Goal: Task Accomplishment & Management: Manage account settings

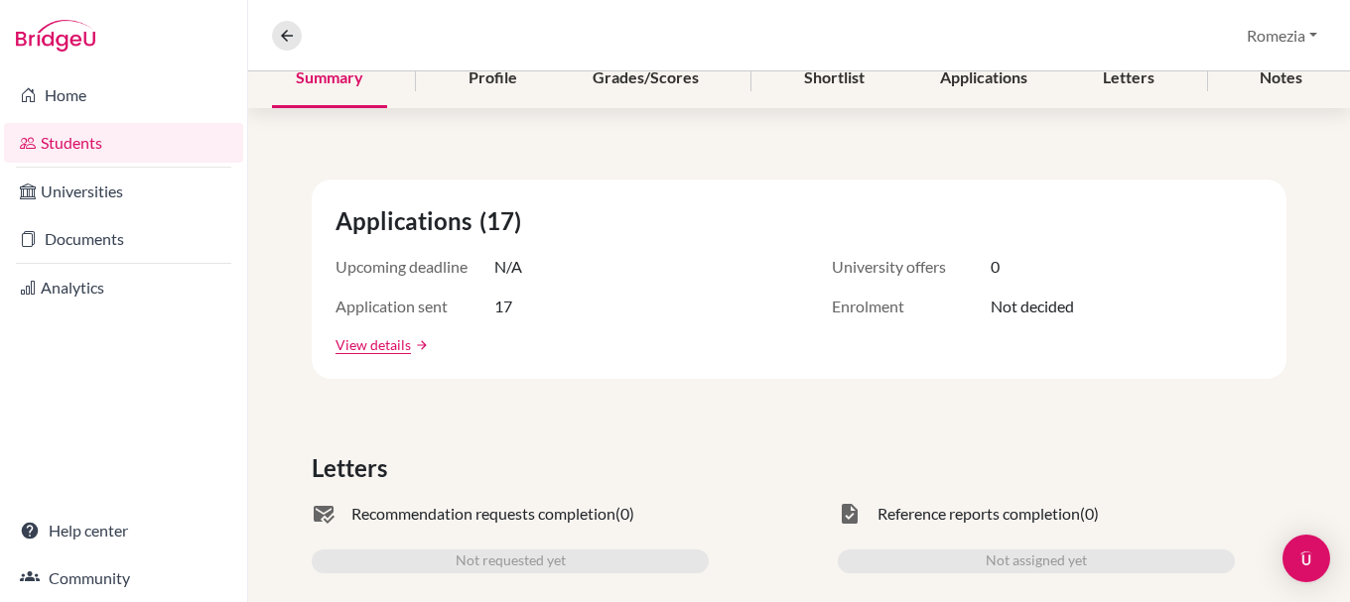
scroll to position [298, 0]
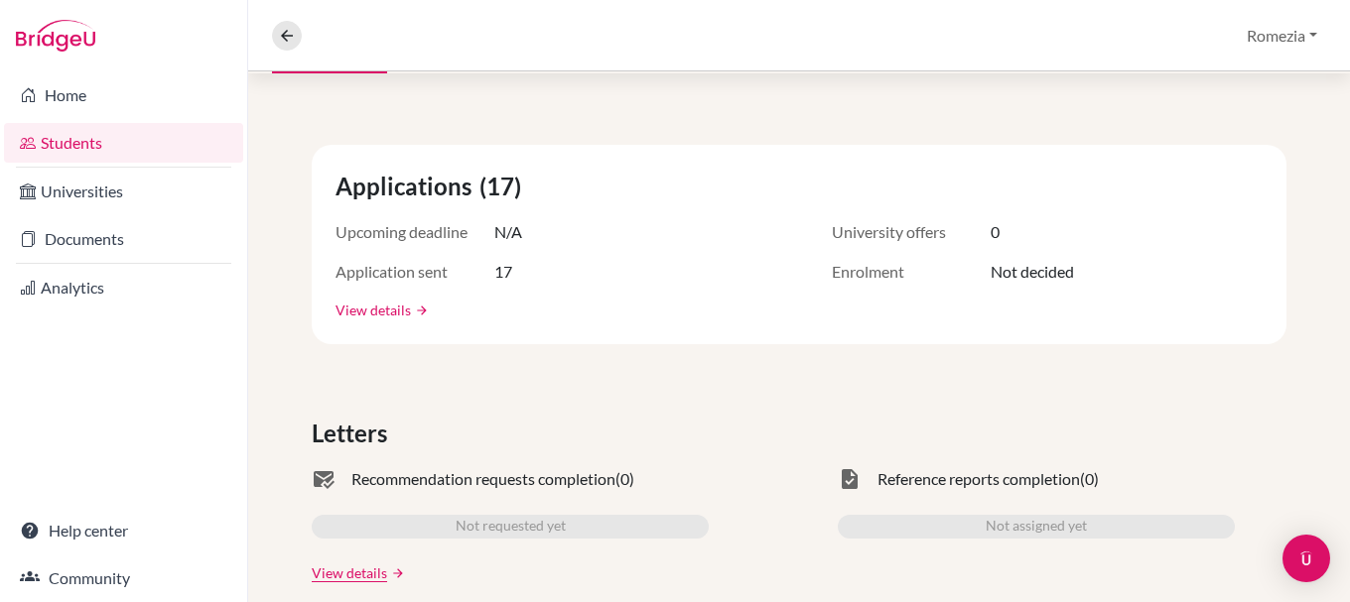
click at [394, 306] on link "View details" at bounding box center [372, 310] width 75 height 21
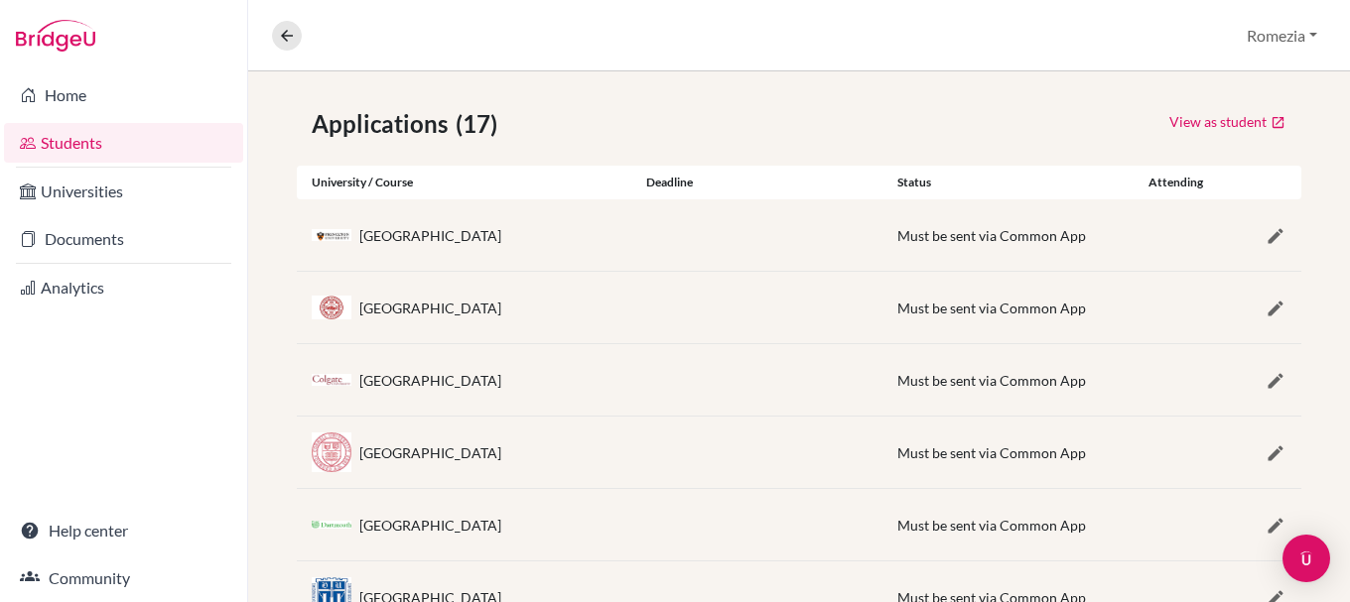
scroll to position [22, 0]
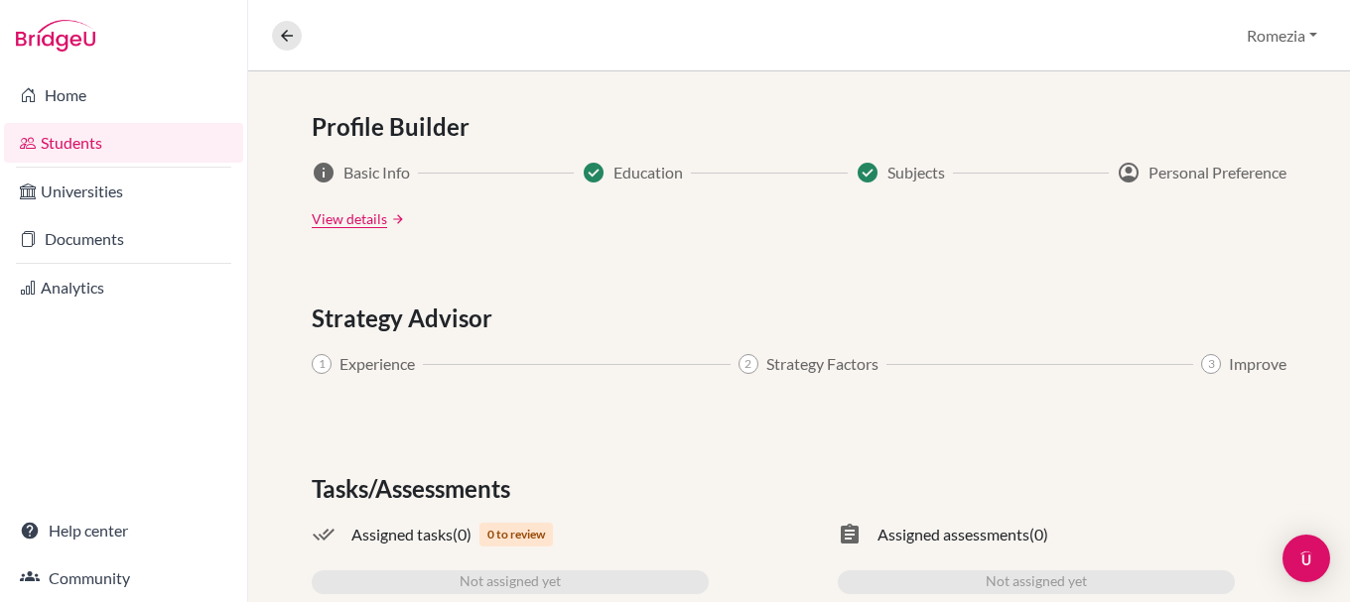
scroll to position [1143, 0]
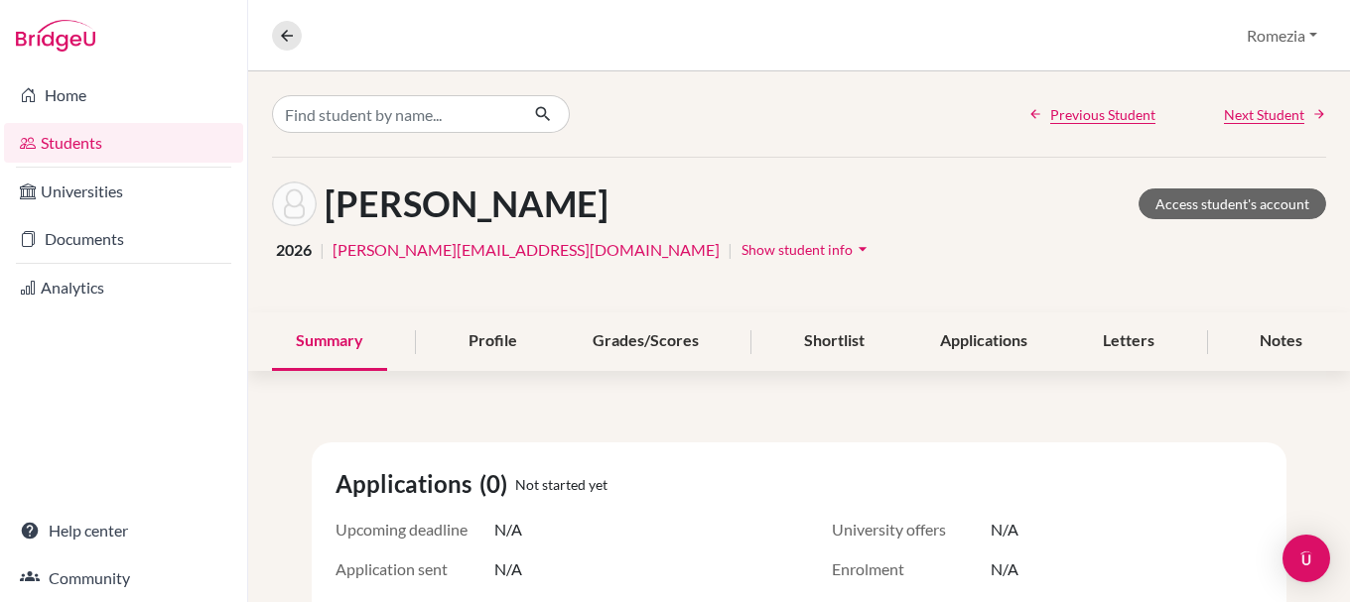
click at [1309, 105] on link "Next Student" at bounding box center [1275, 114] width 102 height 21
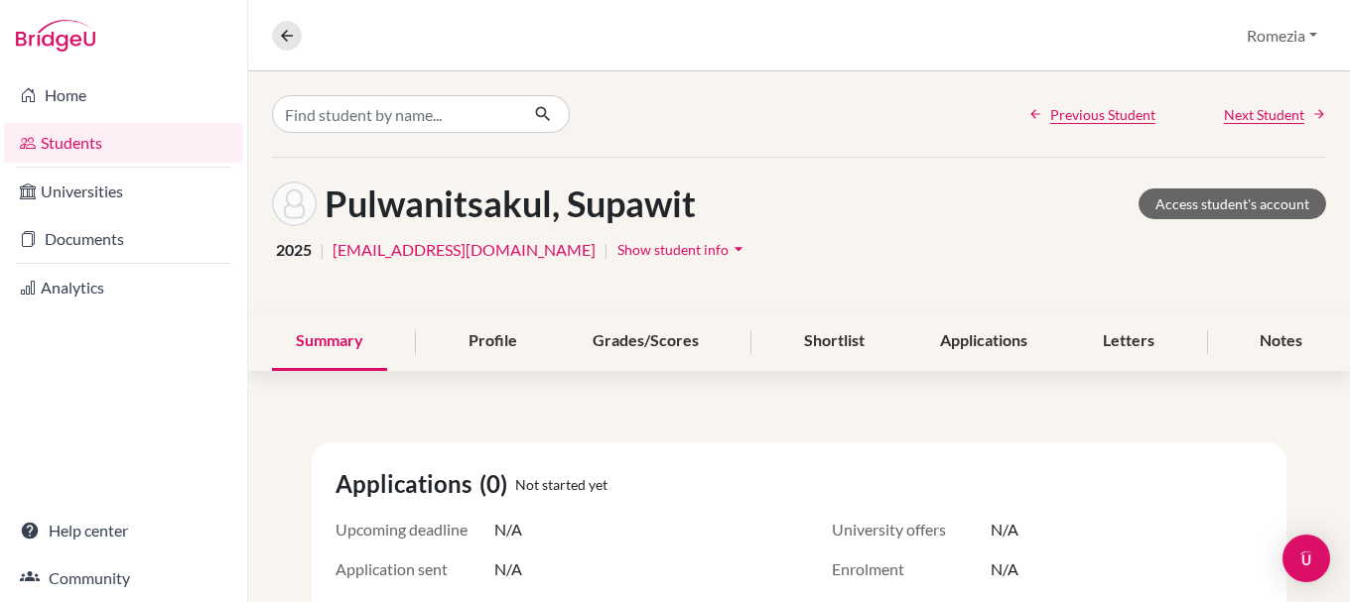
click at [1312, 108] on icon at bounding box center [1319, 114] width 14 height 14
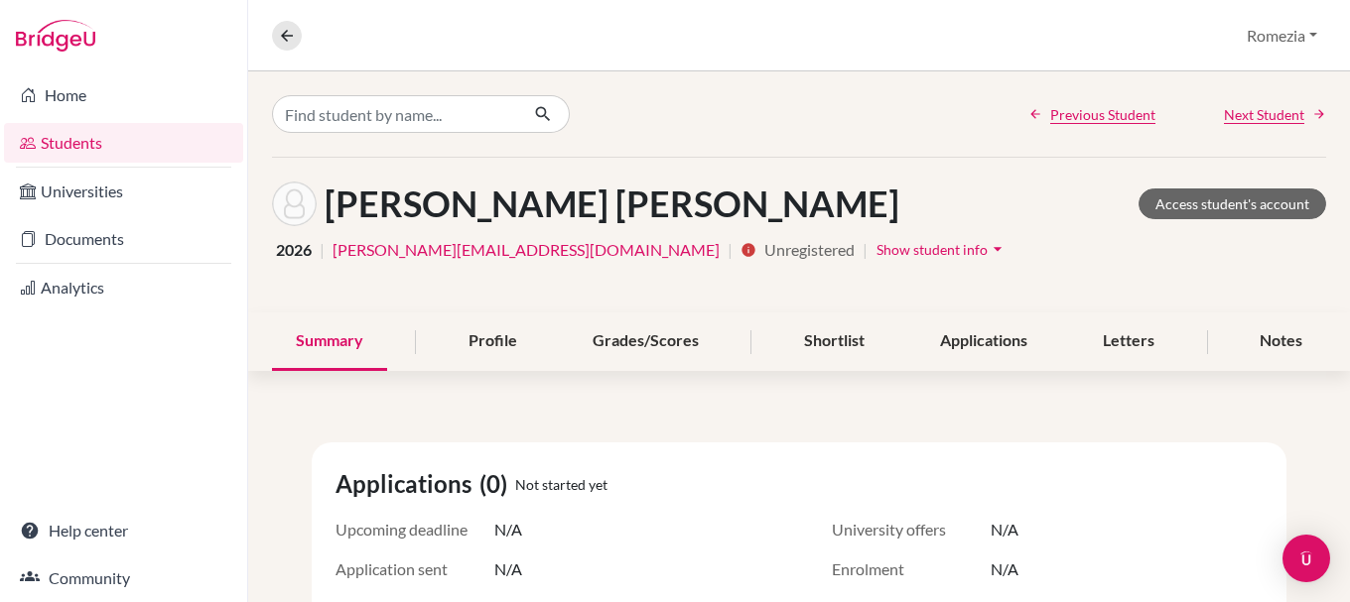
click at [1312, 108] on icon at bounding box center [1319, 114] width 14 height 14
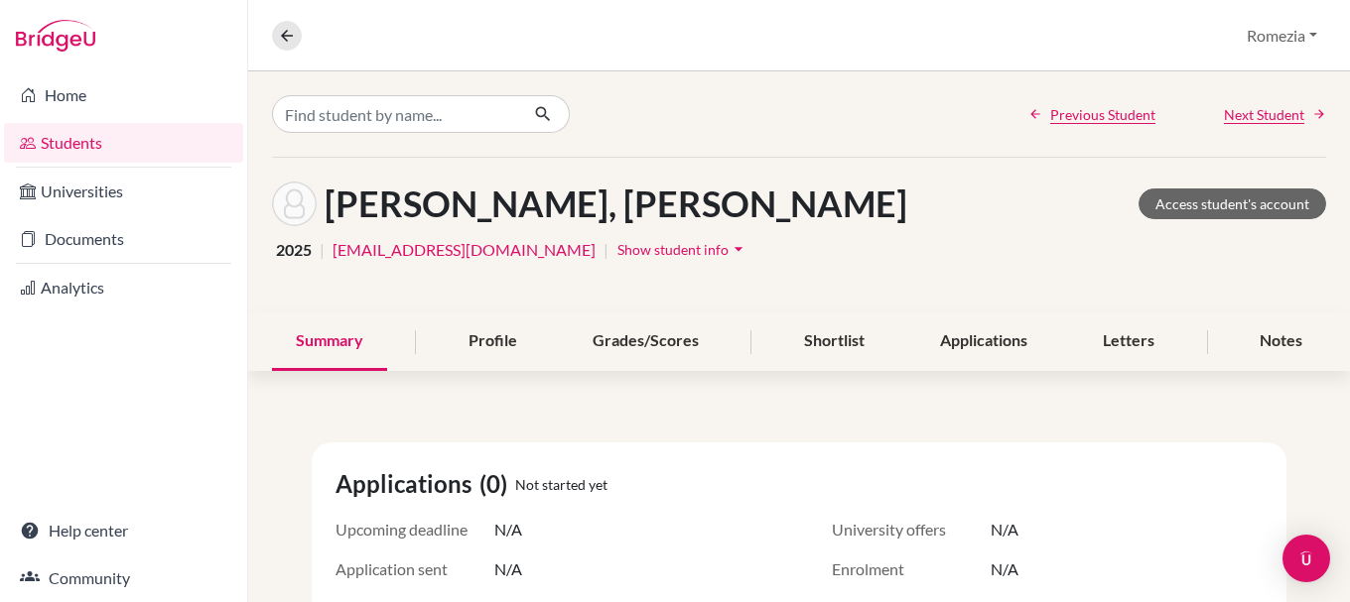
click at [1312, 108] on icon at bounding box center [1319, 114] width 14 height 14
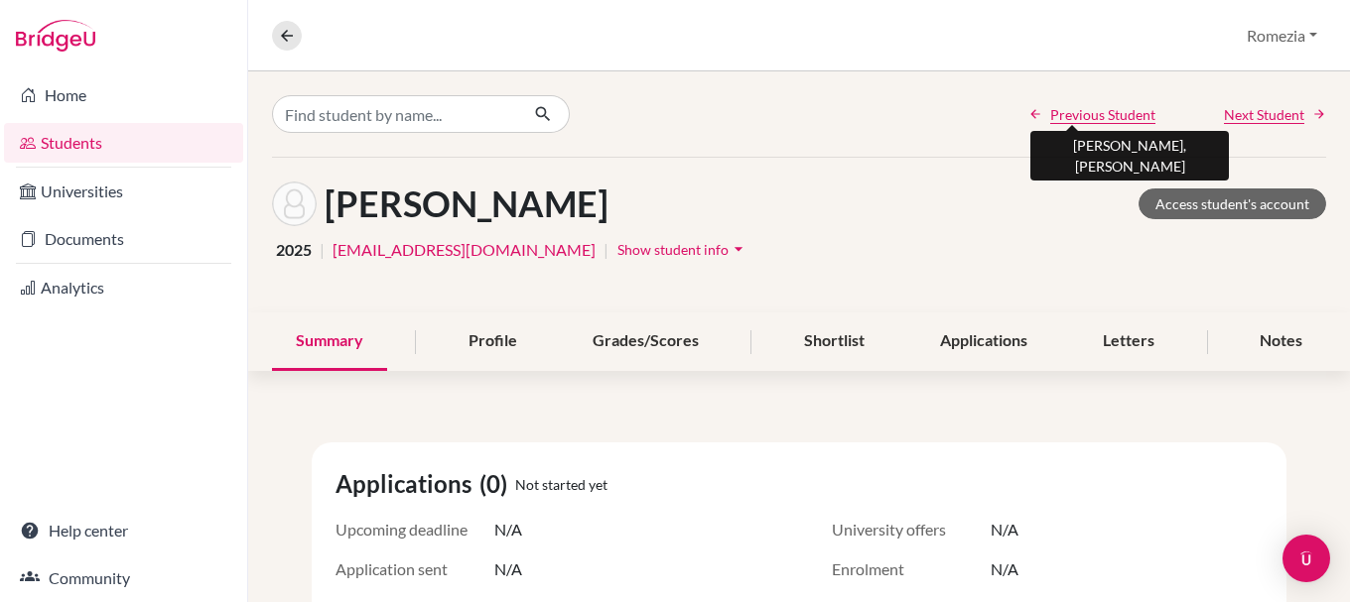
click at [1122, 113] on span "Previous Student" at bounding box center [1102, 114] width 105 height 21
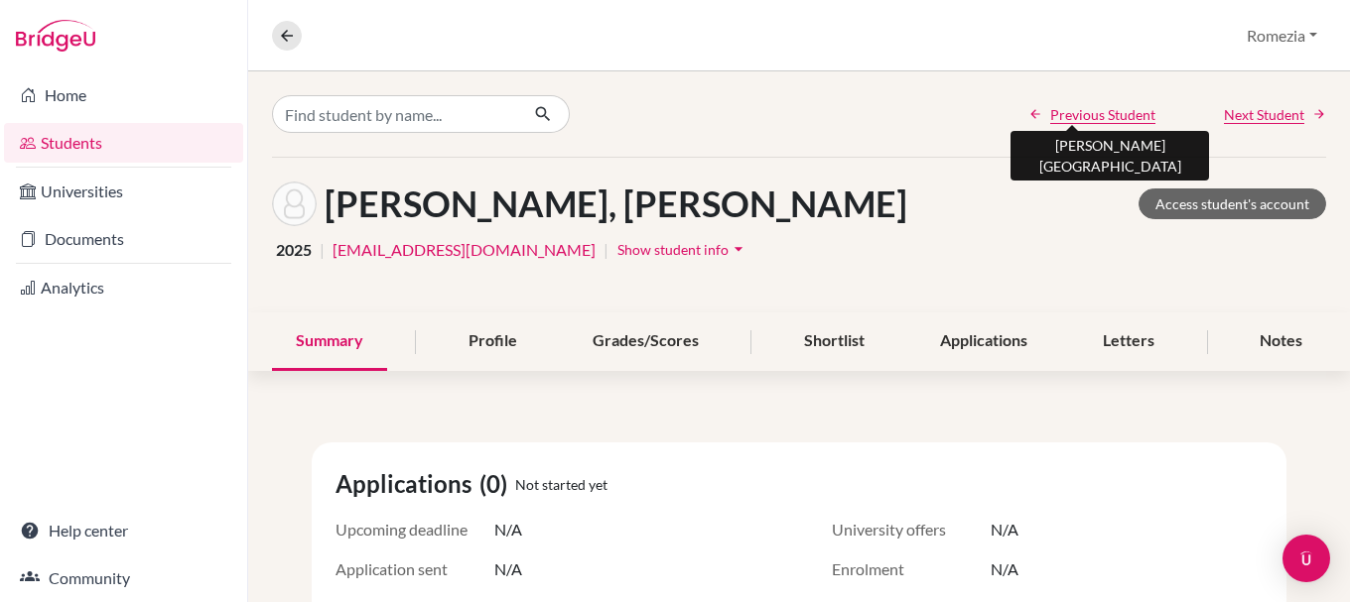
click at [1122, 113] on span "Previous Student" at bounding box center [1102, 114] width 105 height 21
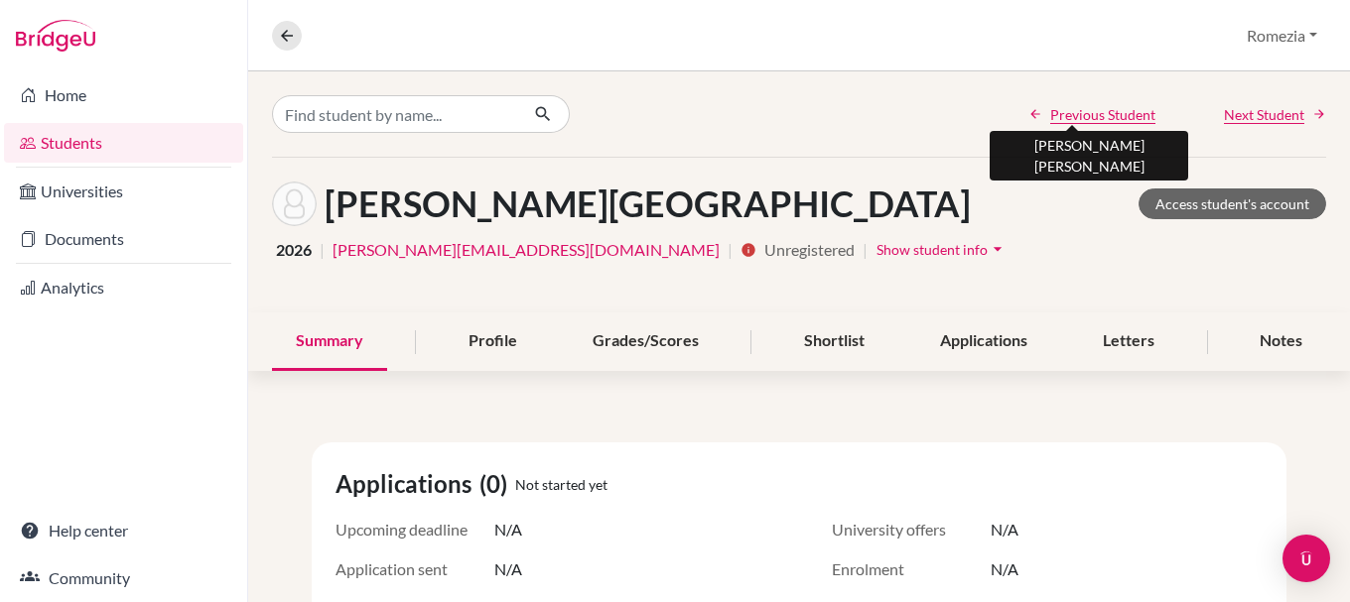
click at [1122, 113] on span "Previous Student" at bounding box center [1102, 114] width 105 height 21
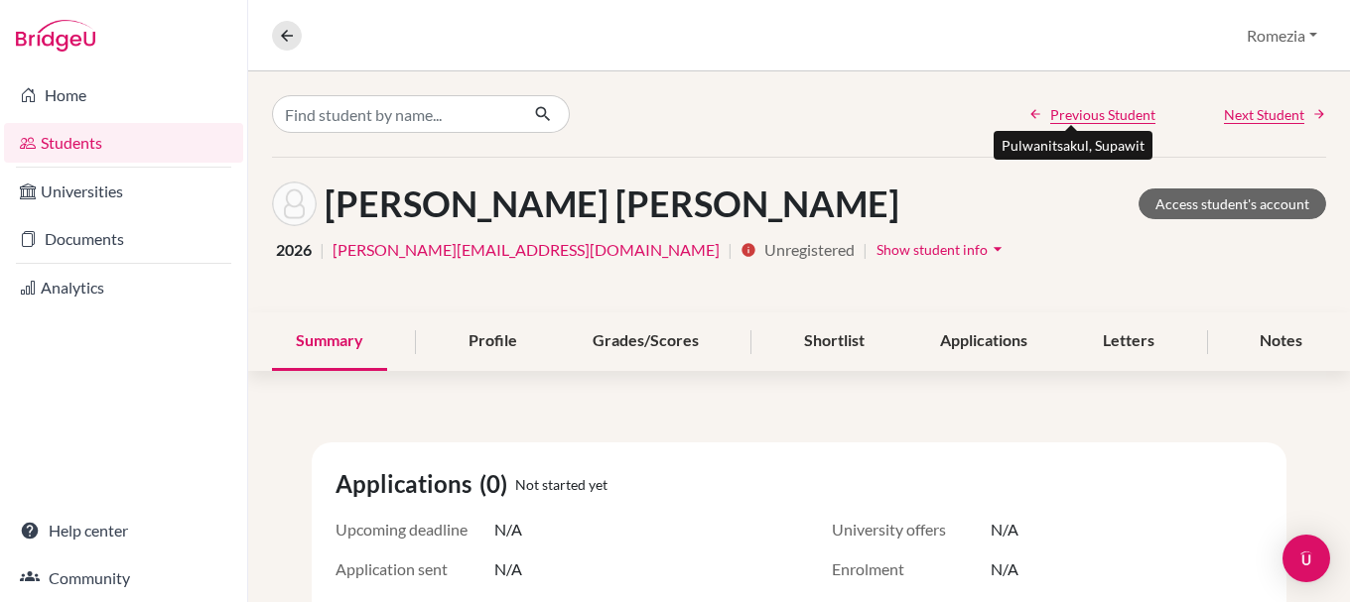
click at [1122, 113] on span "Previous Student" at bounding box center [1102, 114] width 105 height 21
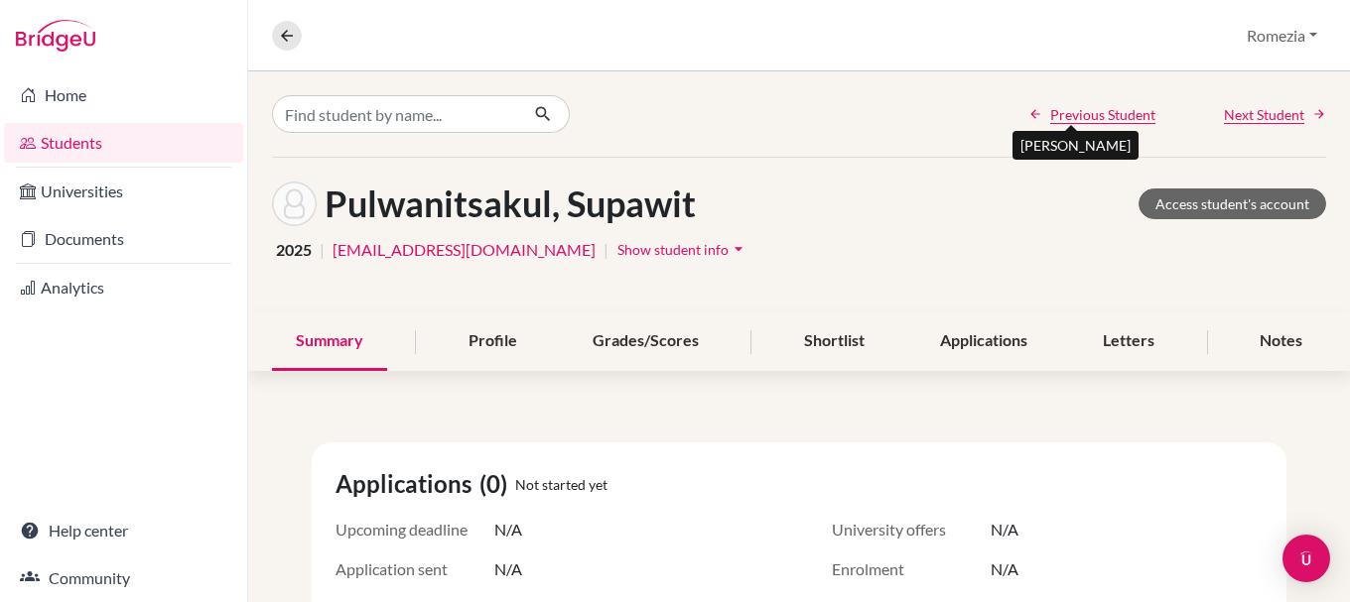
click at [1122, 113] on span "Previous Student" at bounding box center [1102, 114] width 105 height 21
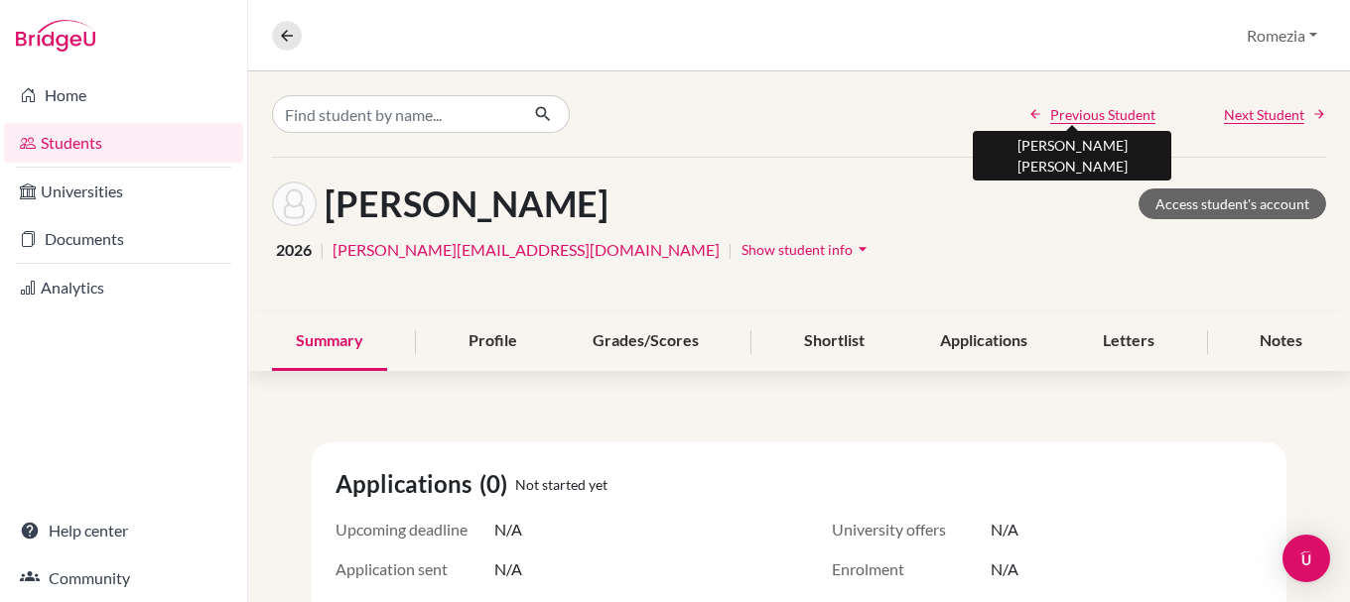
click at [1122, 113] on span "Previous Student" at bounding box center [1102, 114] width 105 height 21
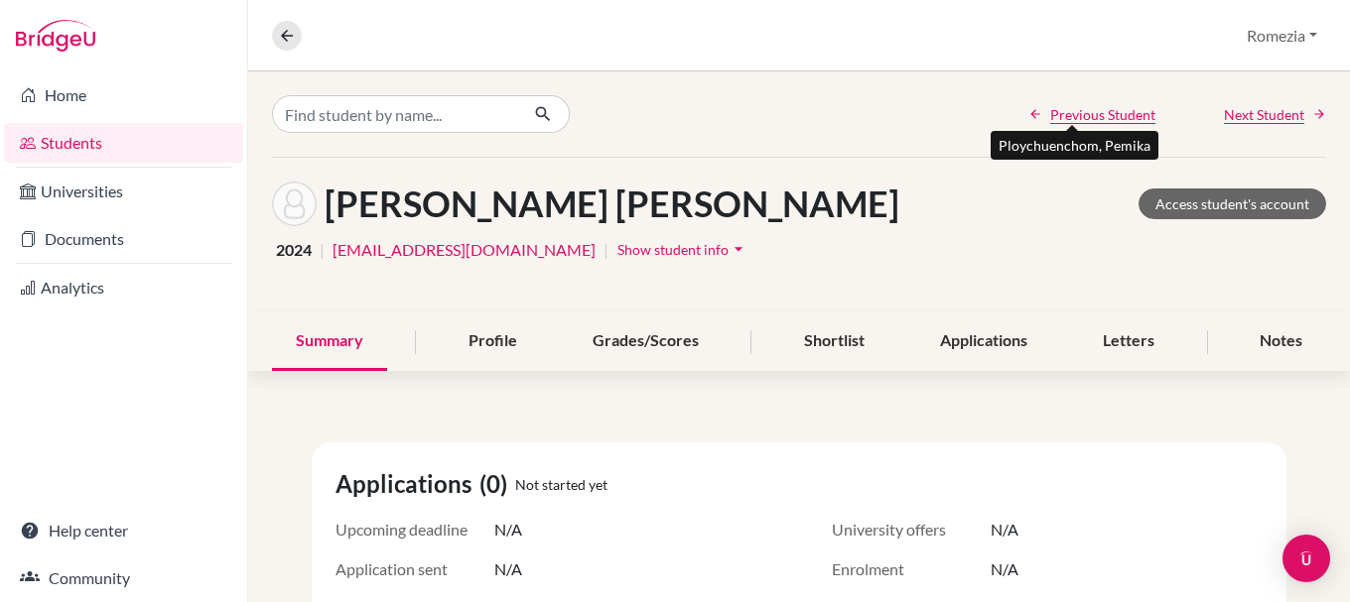
click at [1122, 113] on span "Previous Student" at bounding box center [1102, 114] width 105 height 21
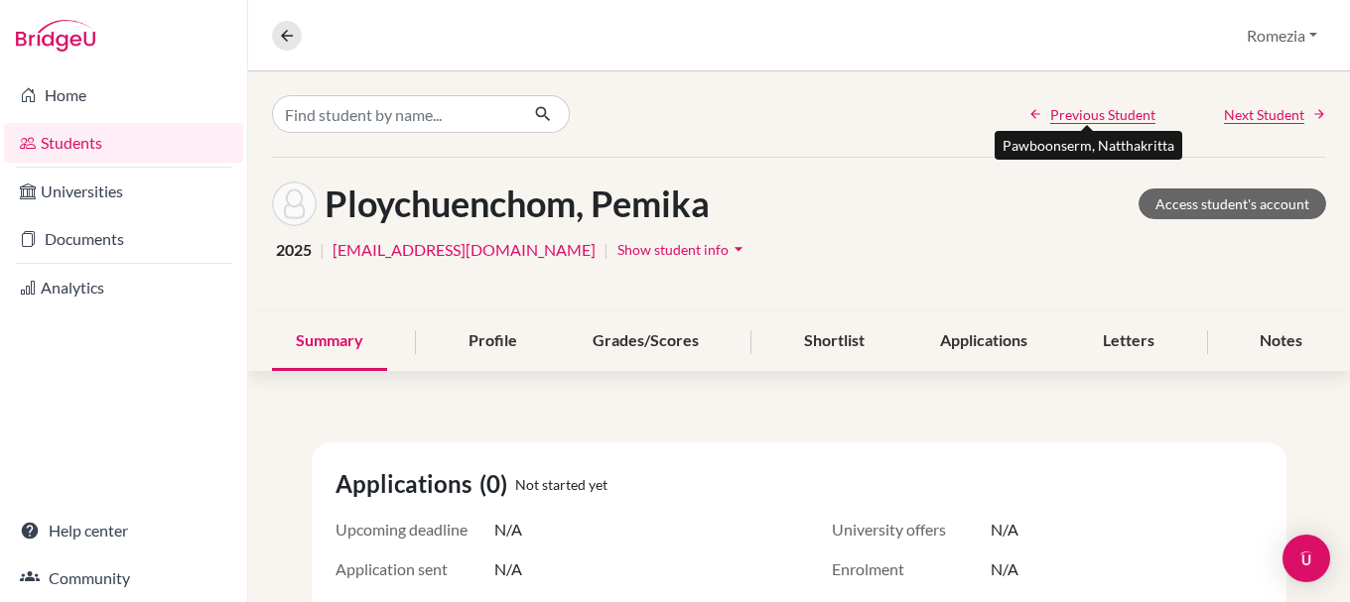
click at [1122, 113] on span "Previous Student" at bounding box center [1102, 114] width 105 height 21
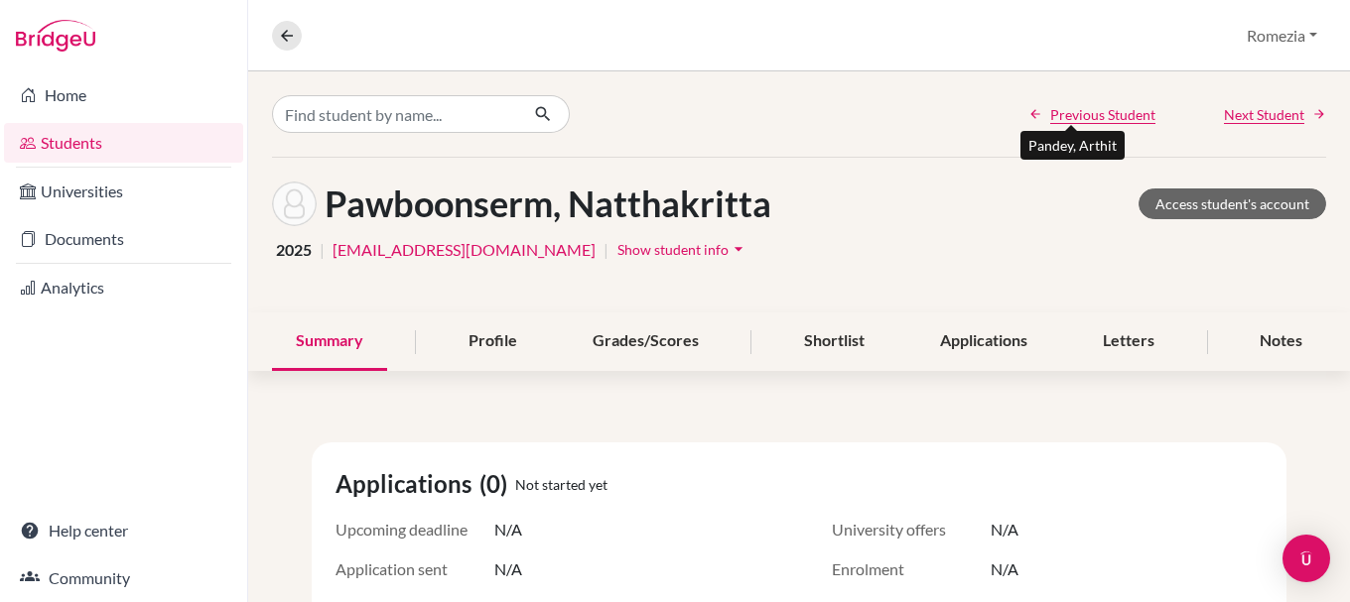
click at [1122, 113] on span "Previous Student" at bounding box center [1102, 114] width 105 height 21
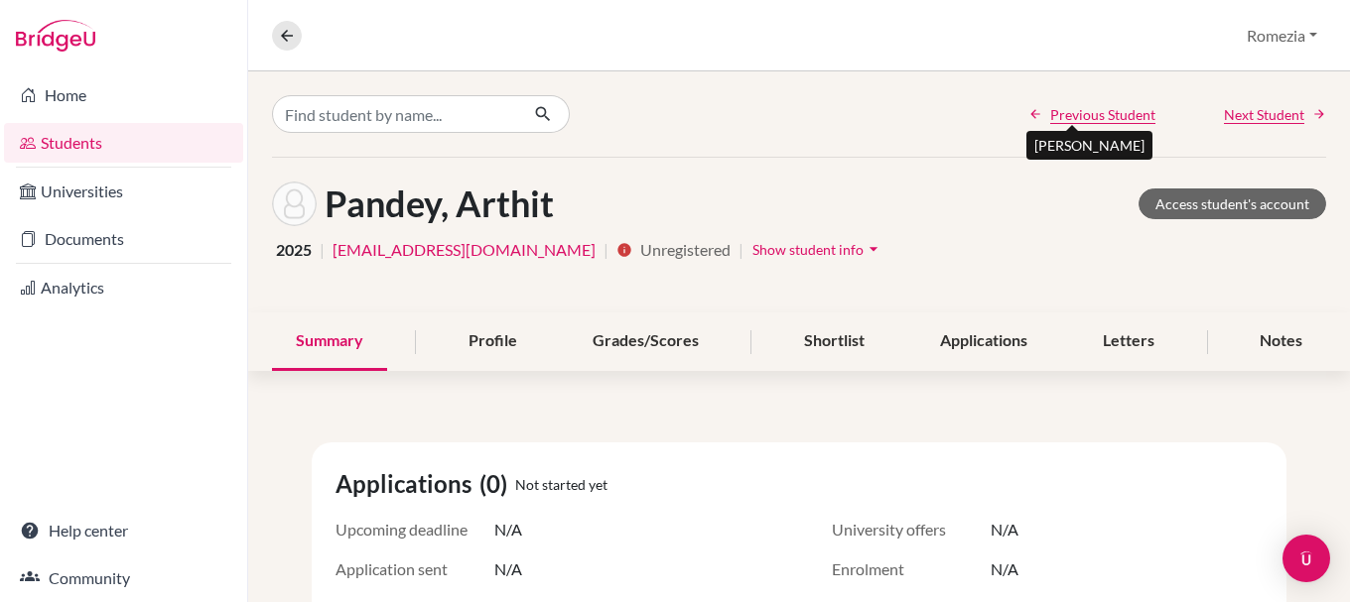
click at [1122, 113] on span "Previous Student" at bounding box center [1102, 114] width 105 height 21
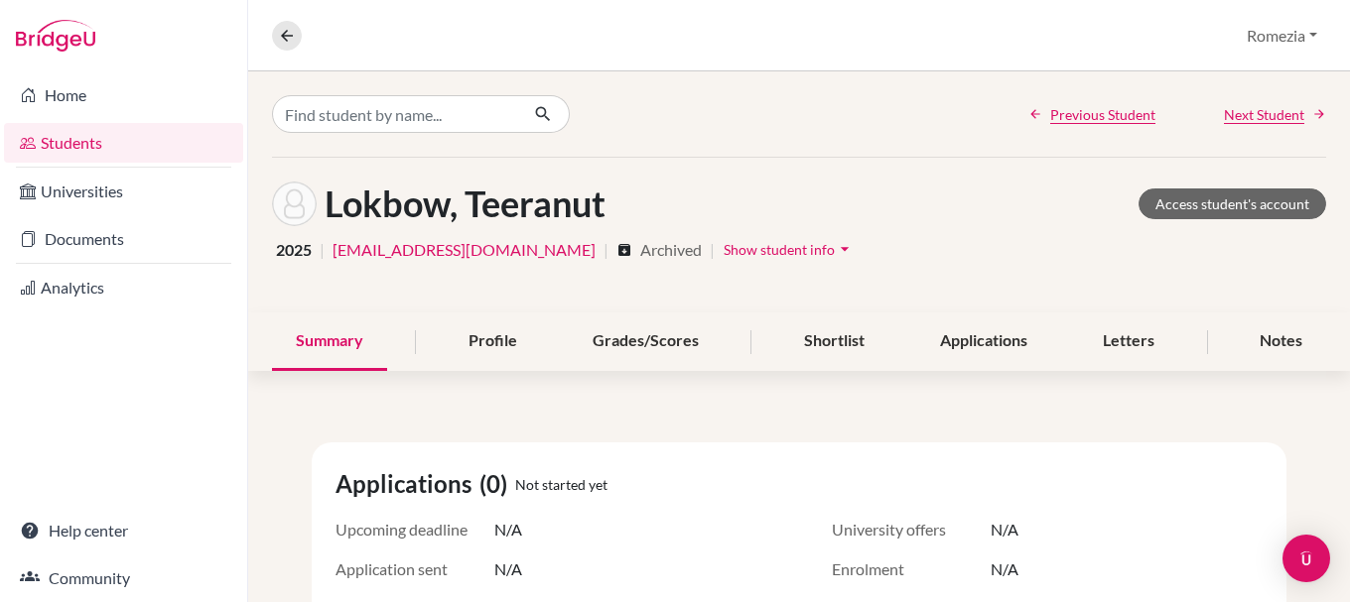
click at [1241, 131] on div "Previous Student Next Student" at bounding box center [799, 113] width 1102 height 85
click at [1242, 127] on div "Previous Student Next Student" at bounding box center [799, 113] width 1102 height 85
click at [1244, 120] on span "Next Student" at bounding box center [1264, 114] width 80 height 21
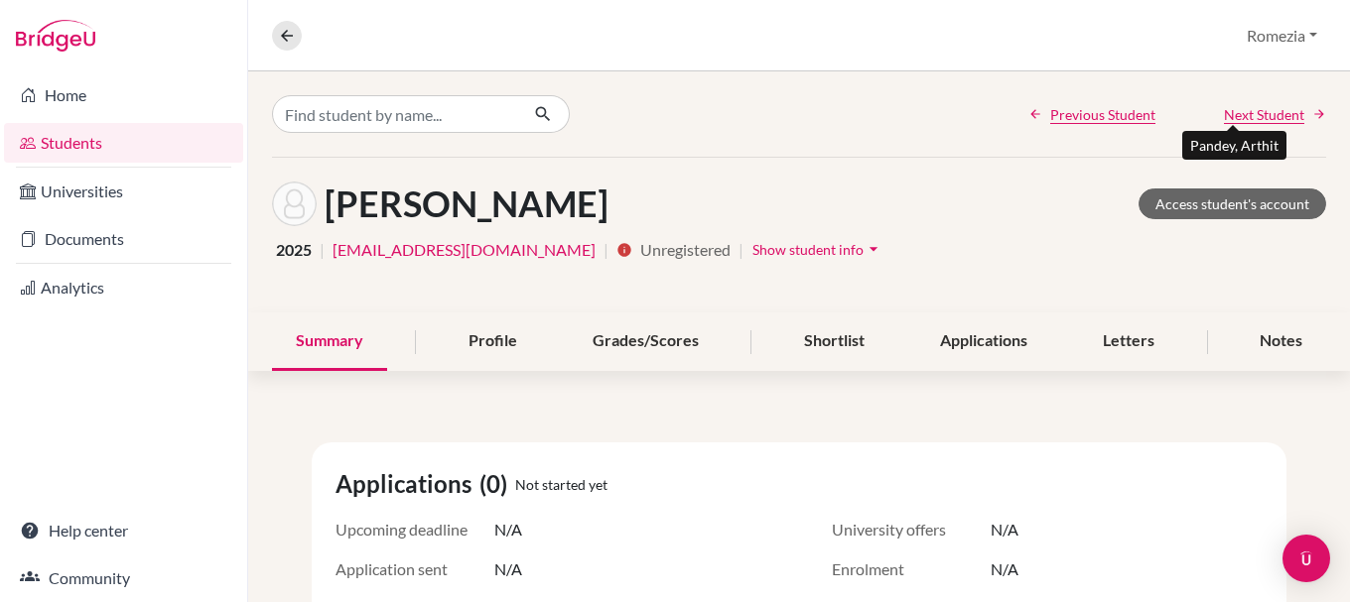
click at [1244, 120] on span "Next Student" at bounding box center [1264, 114] width 80 height 21
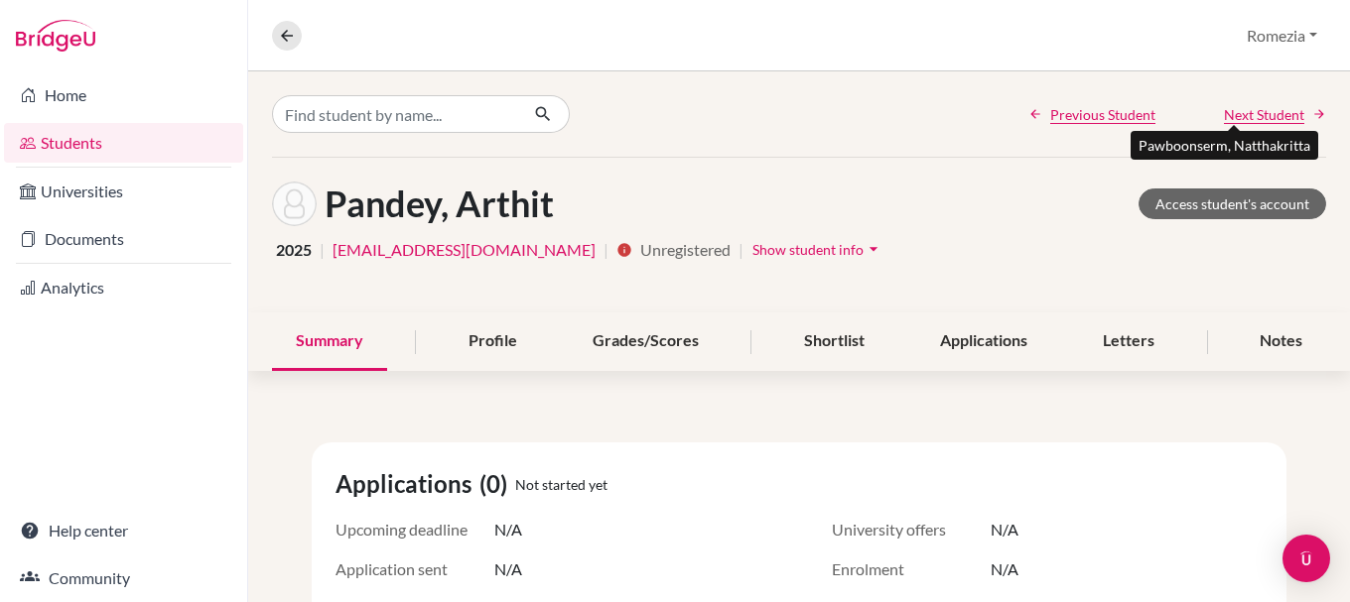
click at [1244, 120] on span "Next Student" at bounding box center [1264, 114] width 80 height 21
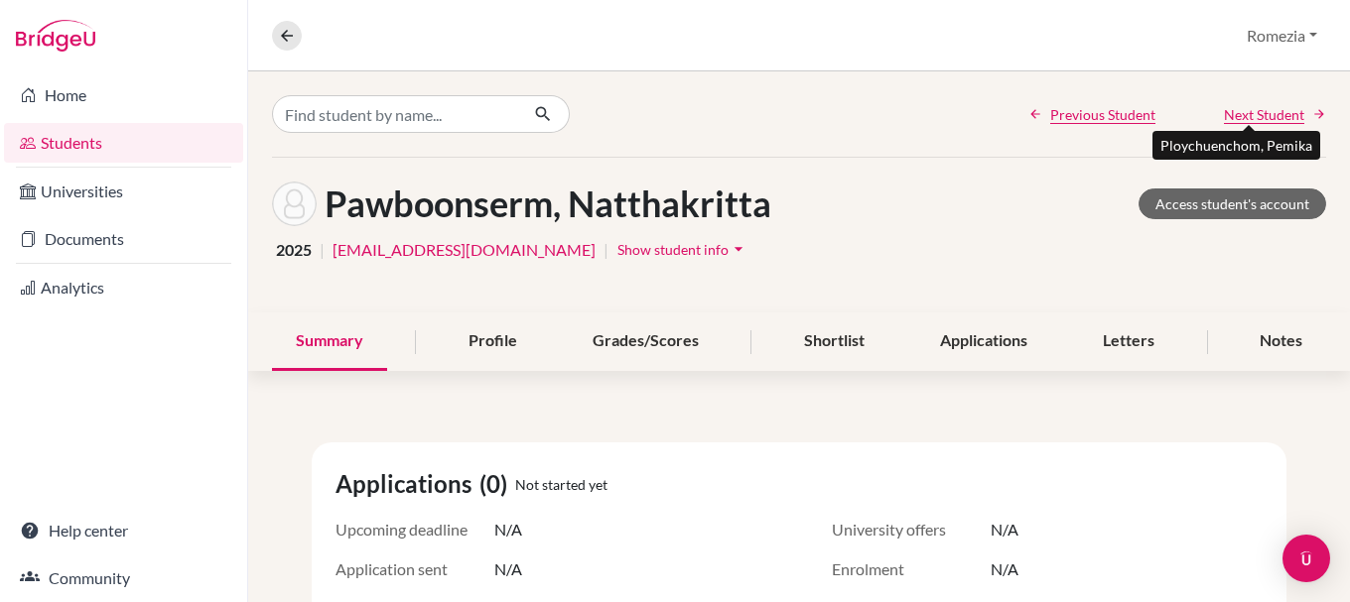
click at [1244, 120] on span "Next Student" at bounding box center [1264, 114] width 80 height 21
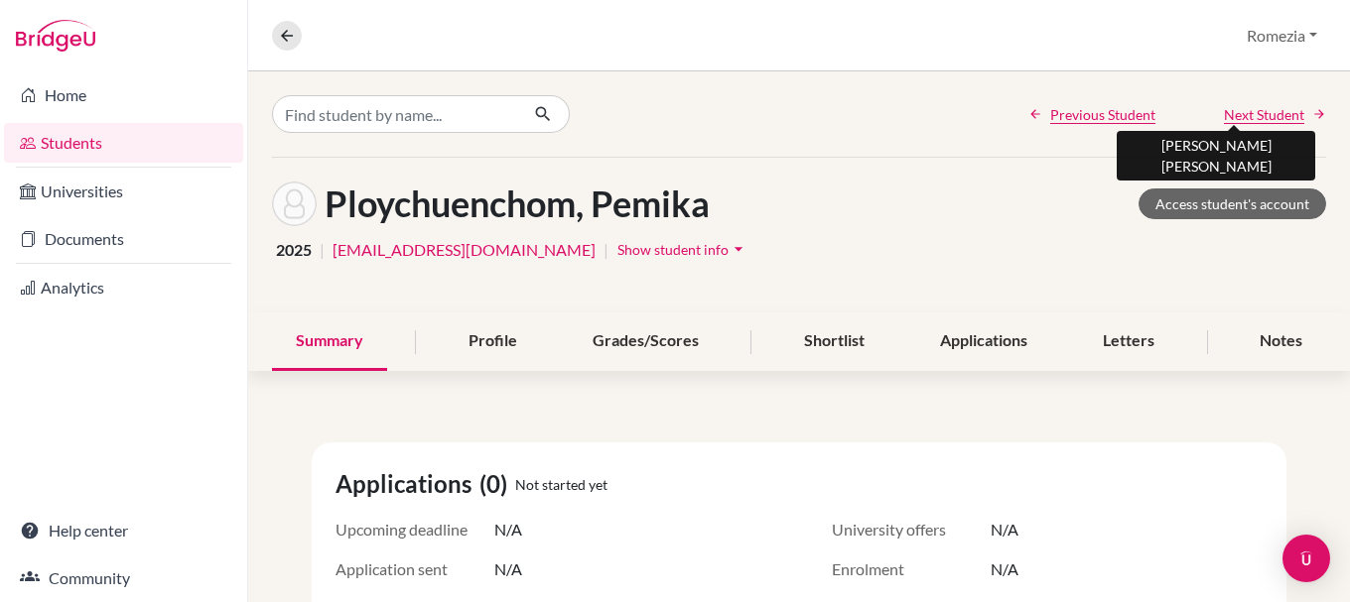
click at [1244, 120] on span "Next Student" at bounding box center [1264, 114] width 80 height 21
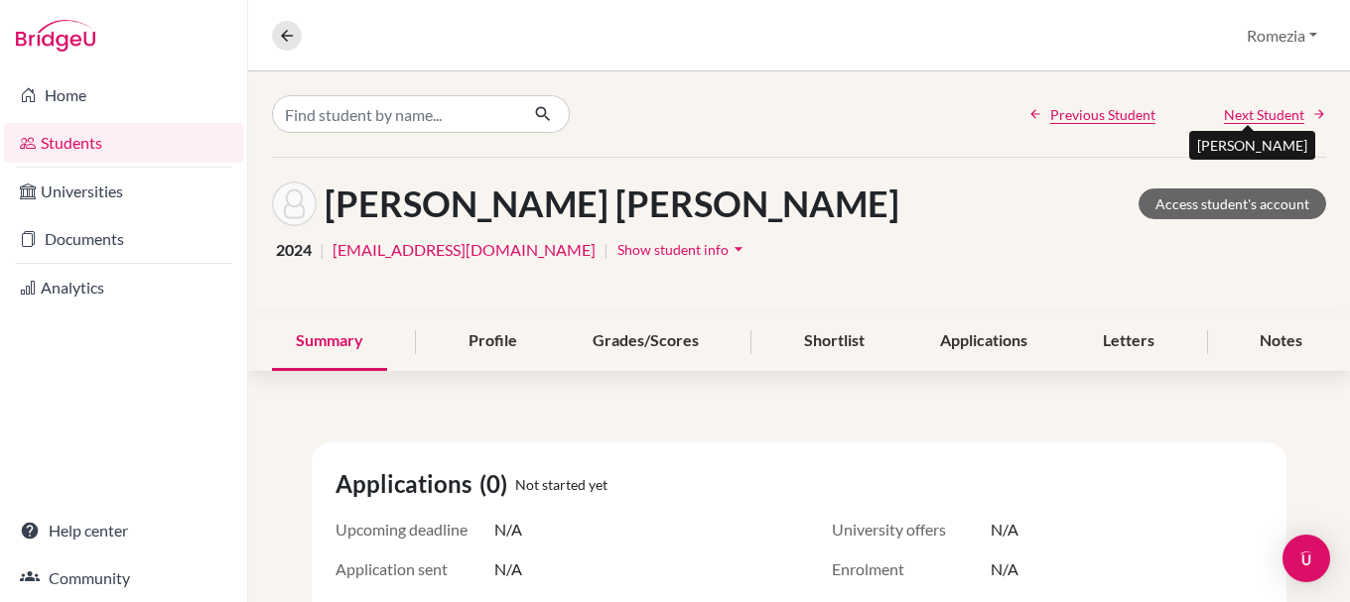
click at [1244, 120] on span "Next Student" at bounding box center [1264, 114] width 80 height 21
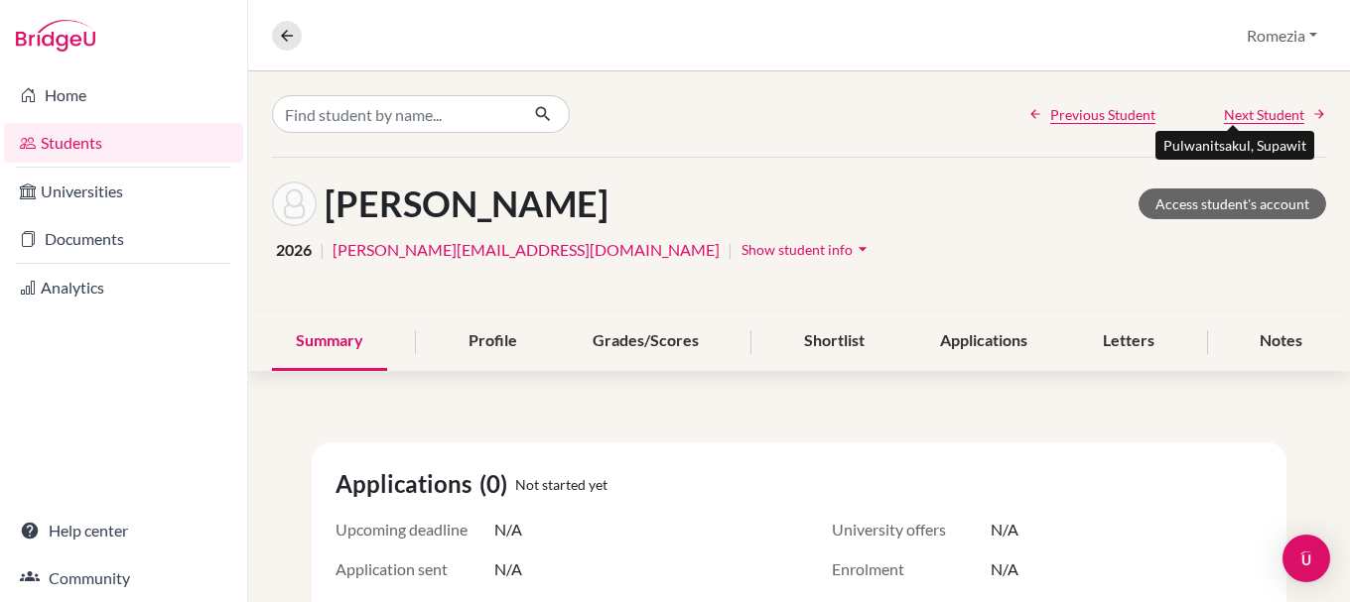
click at [1244, 120] on span "Next Student" at bounding box center [1264, 114] width 80 height 21
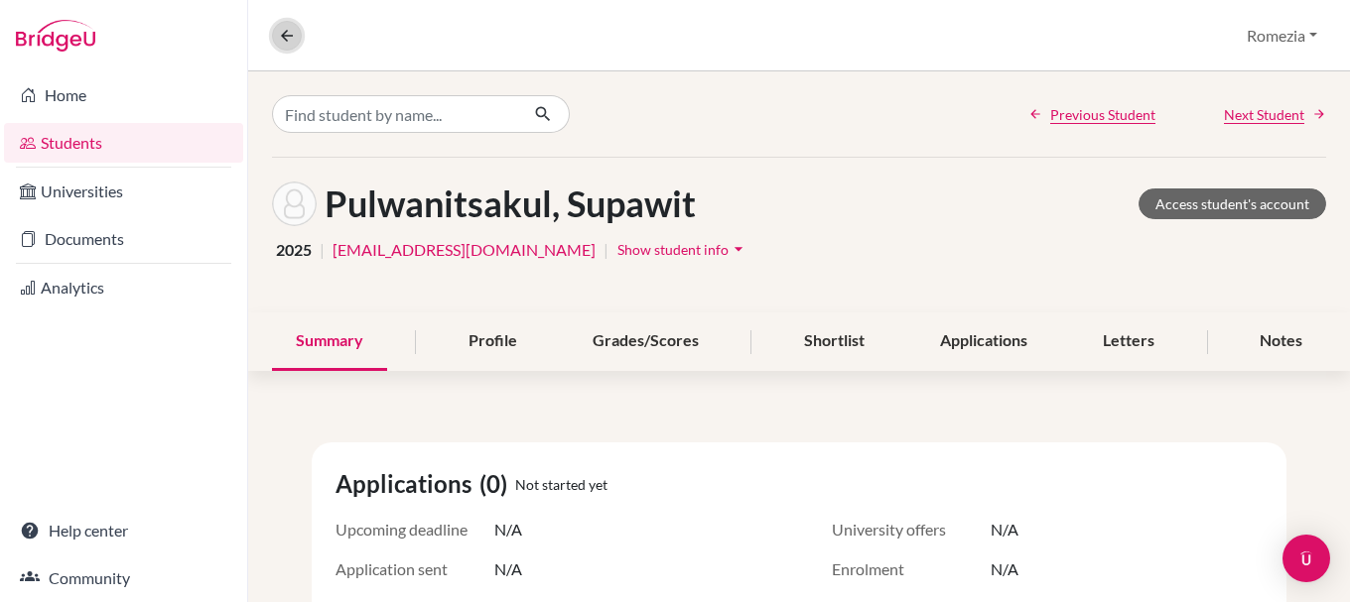
click at [286, 36] on icon at bounding box center [287, 36] width 18 height 18
